Goal: Find specific page/section: Find specific page/section

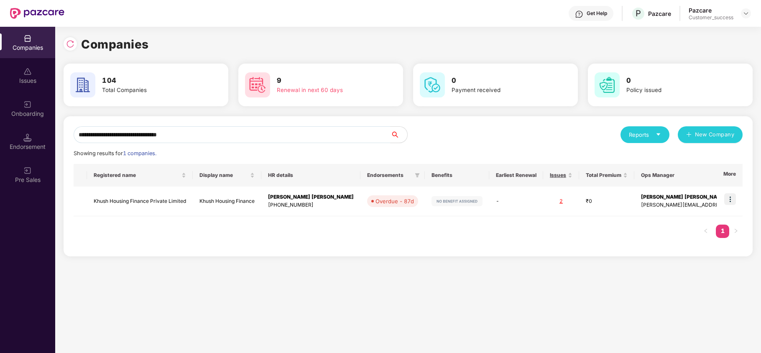
scroll to position [0, 0]
click at [34, 131] on div "Endorsement" at bounding box center [27, 141] width 55 height 31
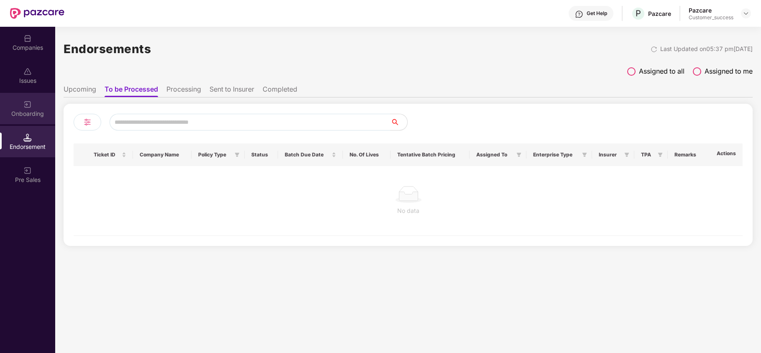
click at [34, 118] on div "Onboarding" at bounding box center [27, 108] width 55 height 31
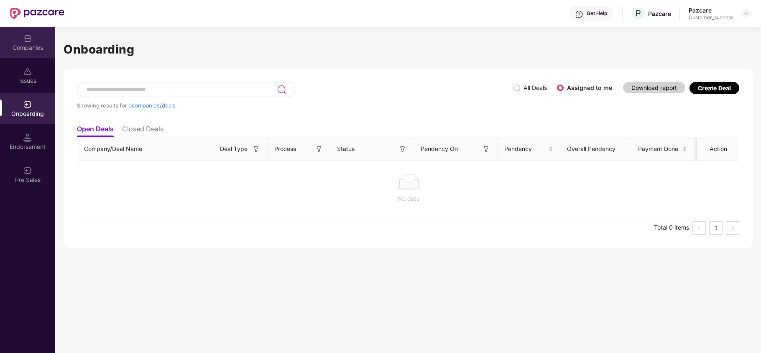
click at [10, 42] on div "Companies" at bounding box center [27, 42] width 55 height 31
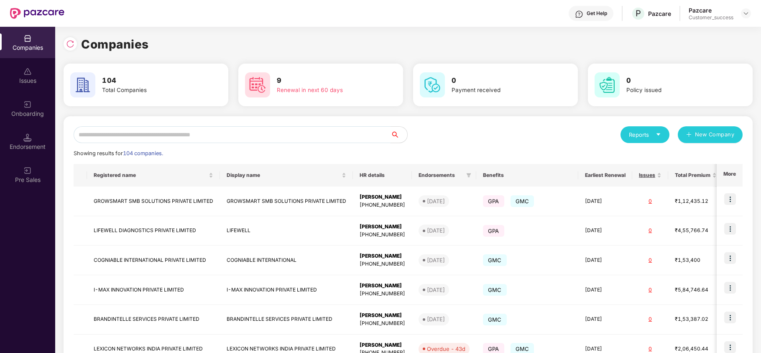
click at [131, 135] on input "text" at bounding box center [232, 134] width 317 height 17
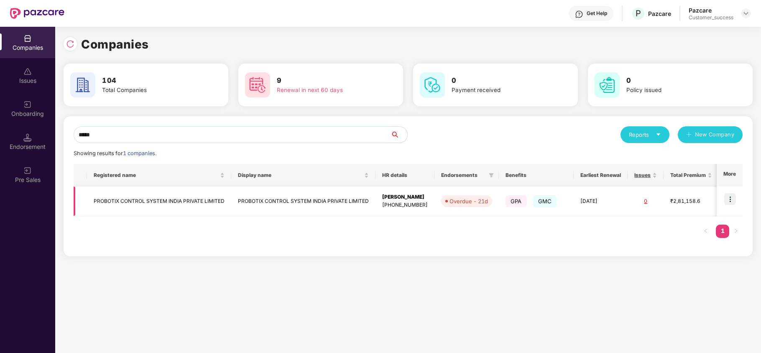
type input "*****"
click at [149, 201] on td "PROBOTIX CONTROL SYSTEM INDIA PRIVATE LIMITED" at bounding box center [159, 201] width 144 height 30
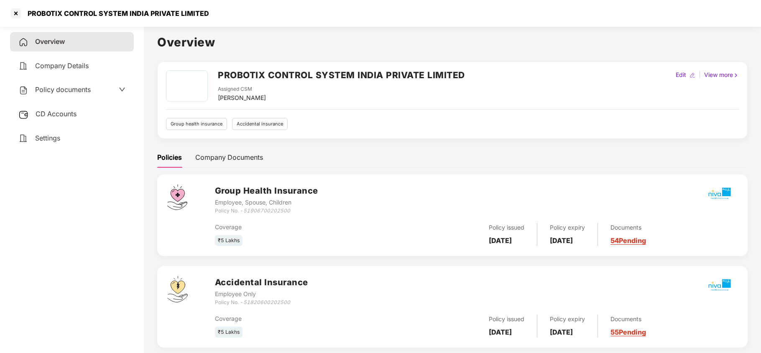
scroll to position [11, 0]
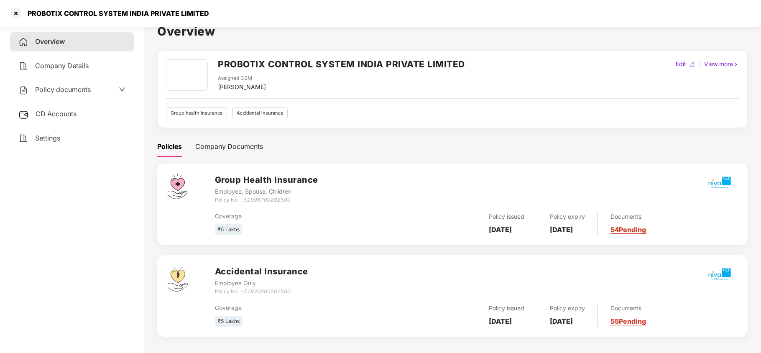
click at [81, 111] on div "CD Accounts" at bounding box center [72, 114] width 124 height 19
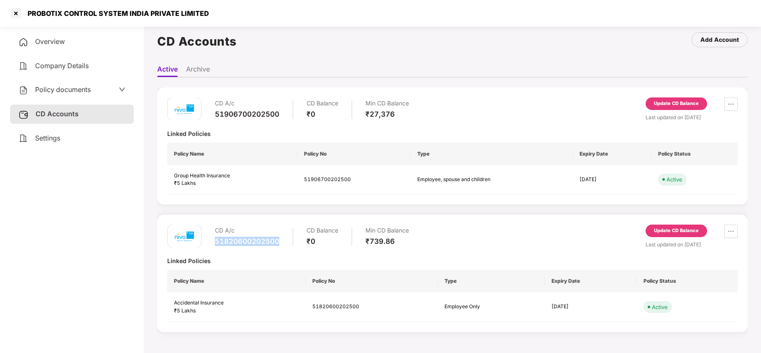
drag, startPoint x: 285, startPoint y: 243, endPoint x: 212, endPoint y: 243, distance: 72.7
click at [212, 243] on div "CD A/c 51820600202500 CD Balance ₹0 Min CD Balance ₹739.86" at bounding box center [288, 236] width 242 height 24
copy div "51820600202500"
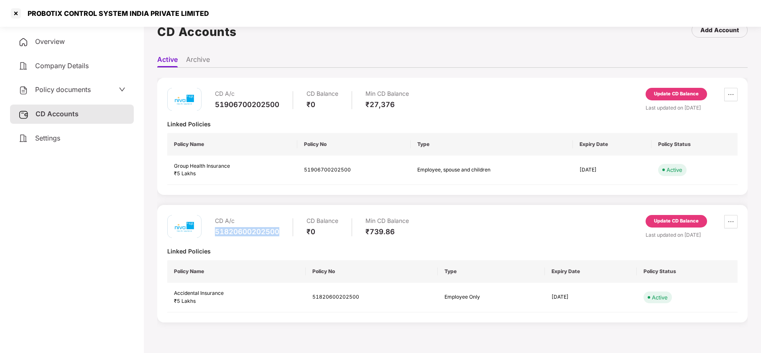
scroll to position [21, 0]
click at [245, 143] on th "Policy Name" at bounding box center [232, 144] width 130 height 23
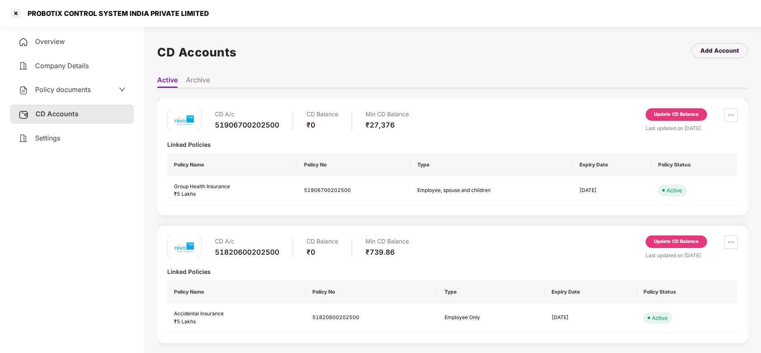
click at [201, 84] on li "Archive" at bounding box center [198, 82] width 24 height 12
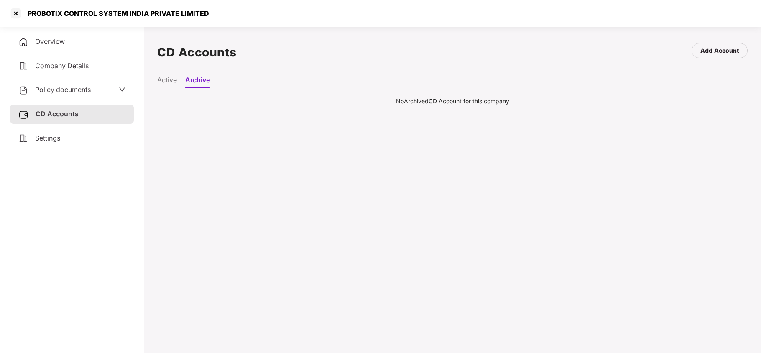
click at [167, 79] on li "Active" at bounding box center [167, 82] width 20 height 12
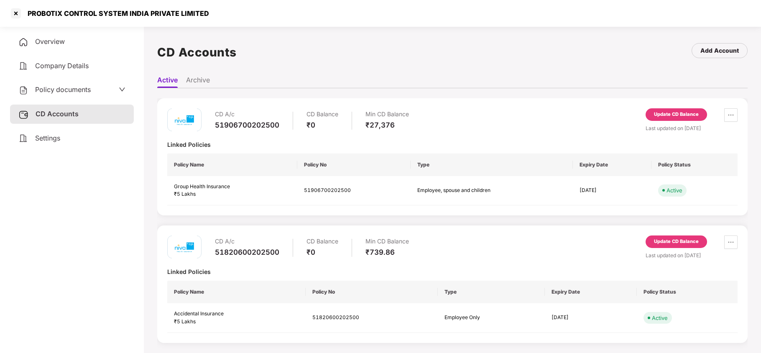
click at [236, 123] on div "51906700202500" at bounding box center [247, 124] width 64 height 9
copy div "51906700202500"
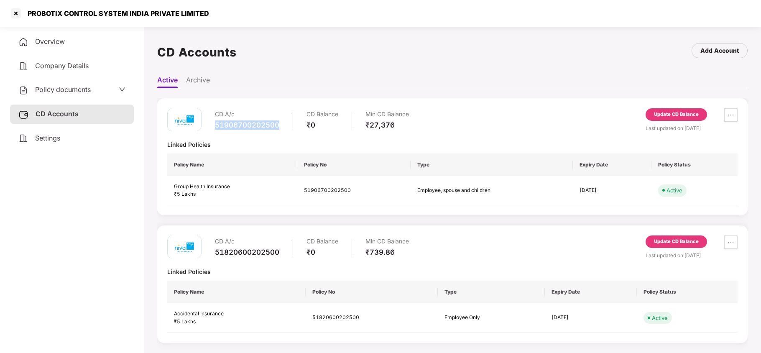
copy div "51906700202500"
drag, startPoint x: 215, startPoint y: 253, endPoint x: 291, endPoint y: 253, distance: 76.1
click at [291, 253] on div "CD A/c 51820600202500 CD Balance ₹0 Min CD Balance ₹739.86" at bounding box center [312, 247] width 194 height 24
copy div "51820600202500"
click at [19, 14] on div at bounding box center [15, 13] width 13 height 13
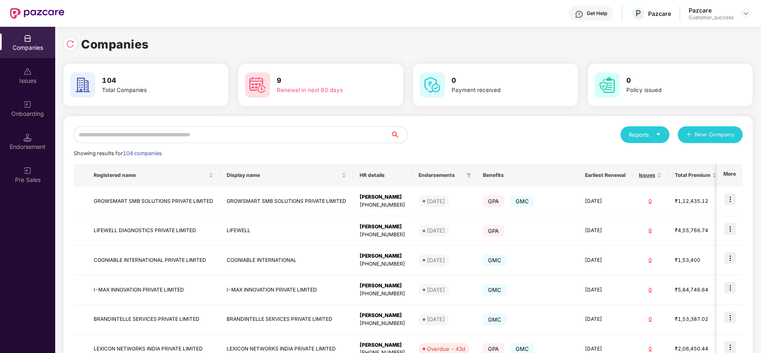
click at [643, 133] on div "Reports" at bounding box center [645, 134] width 32 height 8
click at [696, 156] on img at bounding box center [695, 156] width 8 height 8
click at [28, 111] on div "Onboarding" at bounding box center [27, 114] width 55 height 8
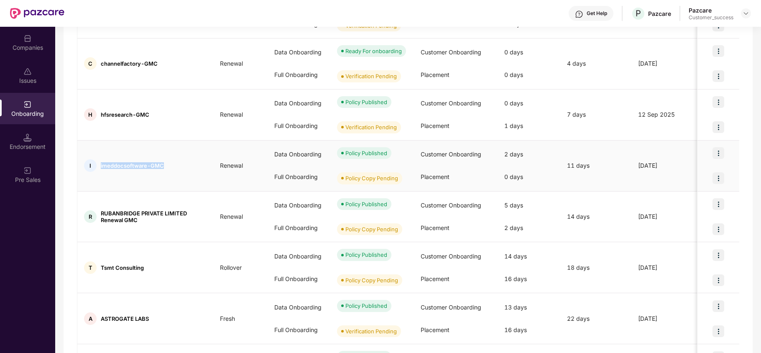
drag, startPoint x: 99, startPoint y: 167, endPoint x: 163, endPoint y: 168, distance: 63.5
click at [163, 168] on div "I imeddocsoftware-GMC" at bounding box center [145, 165] width 136 height 13
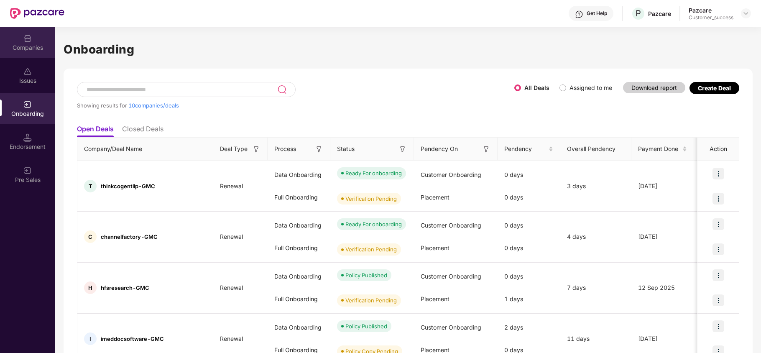
click at [30, 53] on div "Companies" at bounding box center [27, 42] width 55 height 31
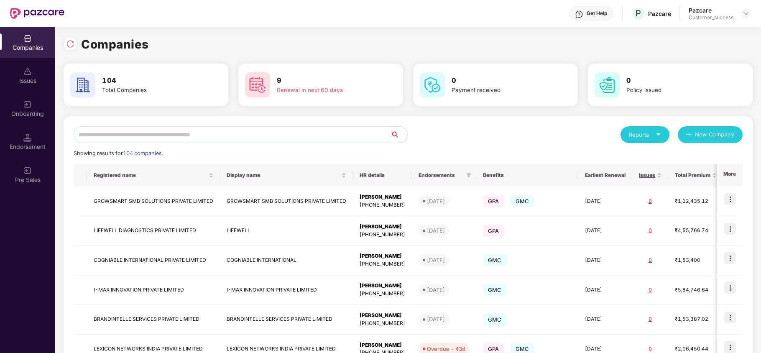
click at [166, 136] on input "text" at bounding box center [232, 134] width 317 height 17
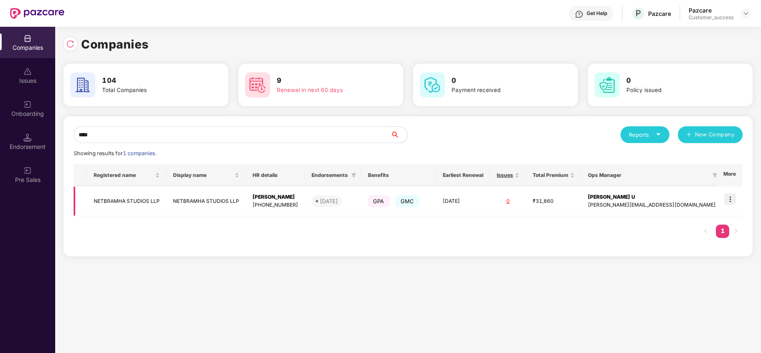
type input "****"
click at [728, 201] on img at bounding box center [730, 199] width 12 height 12
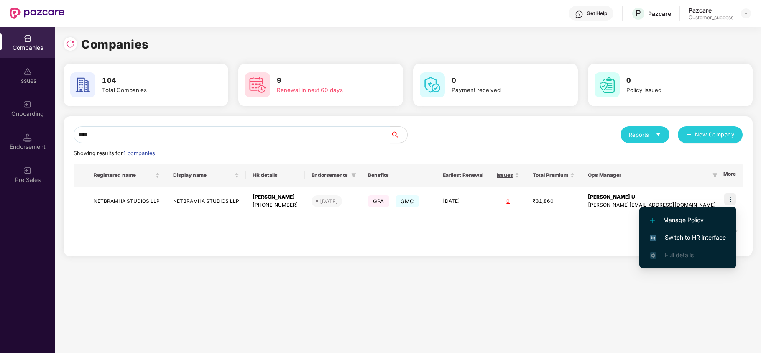
click at [704, 235] on span "Switch to HR interface" at bounding box center [688, 237] width 76 height 9
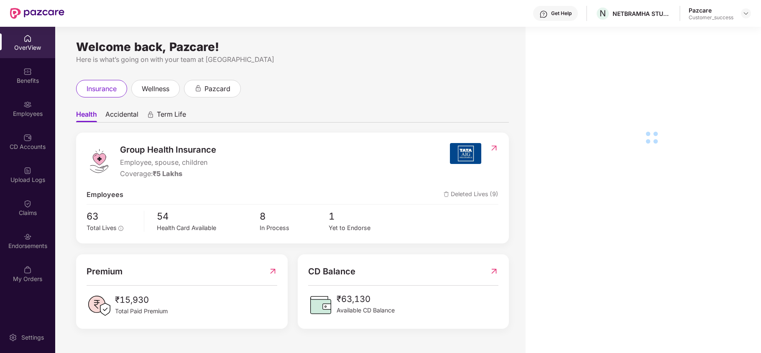
click at [38, 124] on div "OverView Benefits Employees CD Accounts Upload Logs Claims Endorsements My Orde…" at bounding box center [27, 159] width 55 height 264
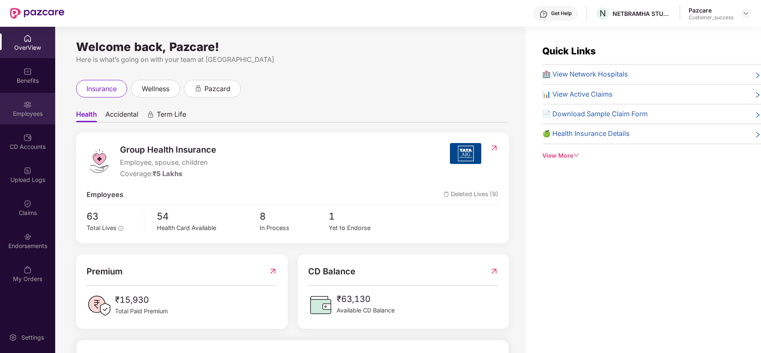
click at [28, 109] on div "Employees" at bounding box center [27, 108] width 55 height 31
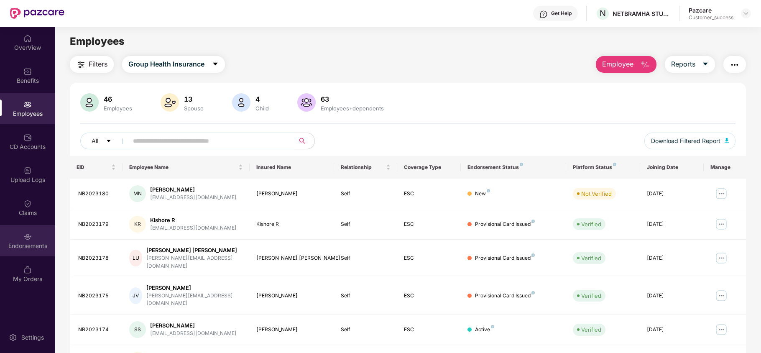
click at [31, 236] on img at bounding box center [27, 236] width 8 height 8
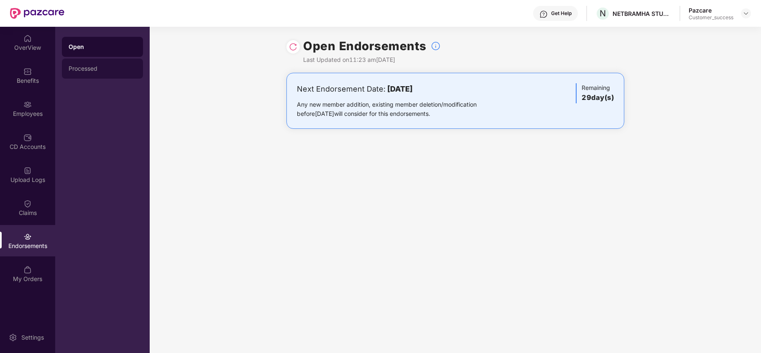
click at [101, 69] on div "Processed" at bounding box center [103, 68] width 68 height 7
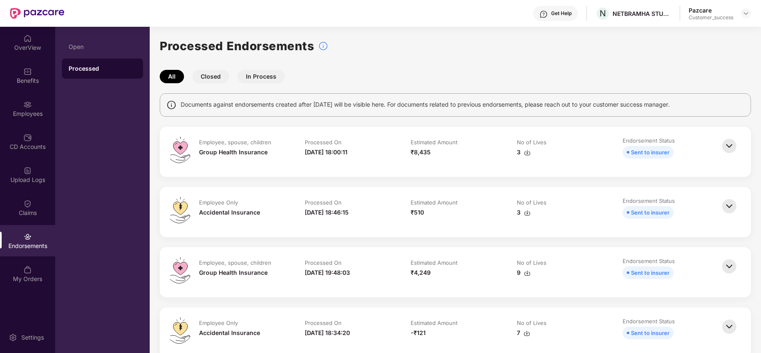
click at [729, 146] on img at bounding box center [729, 146] width 18 height 18
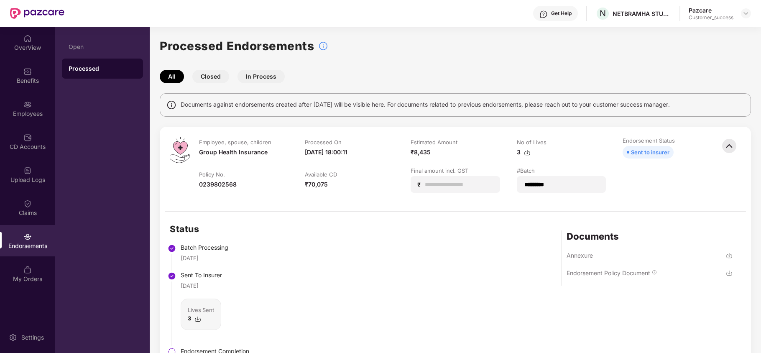
click at [729, 145] on img at bounding box center [729, 146] width 18 height 18
